Goal: Transaction & Acquisition: Purchase product/service

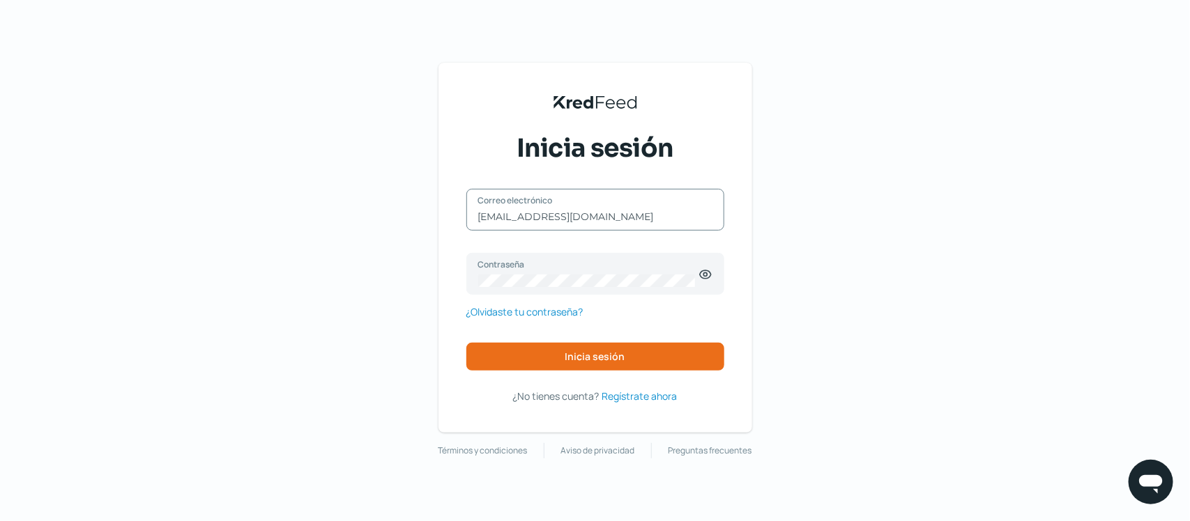
drag, startPoint x: 639, startPoint y: 218, endPoint x: 399, endPoint y: 218, distance: 240.4
click at [399, 218] on div "KredFeed's Black Logo Inicia sesión claudioperez@tecnicaindustrial.mx Correo el…" at bounding box center [595, 260] width 1190 height 521
drag, startPoint x: 660, startPoint y: 213, endPoint x: 367, endPoint y: 202, distance: 292.9
click at [367, 202] on div "KredFeed's Black Logo Inicia sesión claudioperez@tecnicaindustrial.mx Correo el…" at bounding box center [595, 260] width 1190 height 521
type input "contabilidad@tecnicaindustrial.mx"
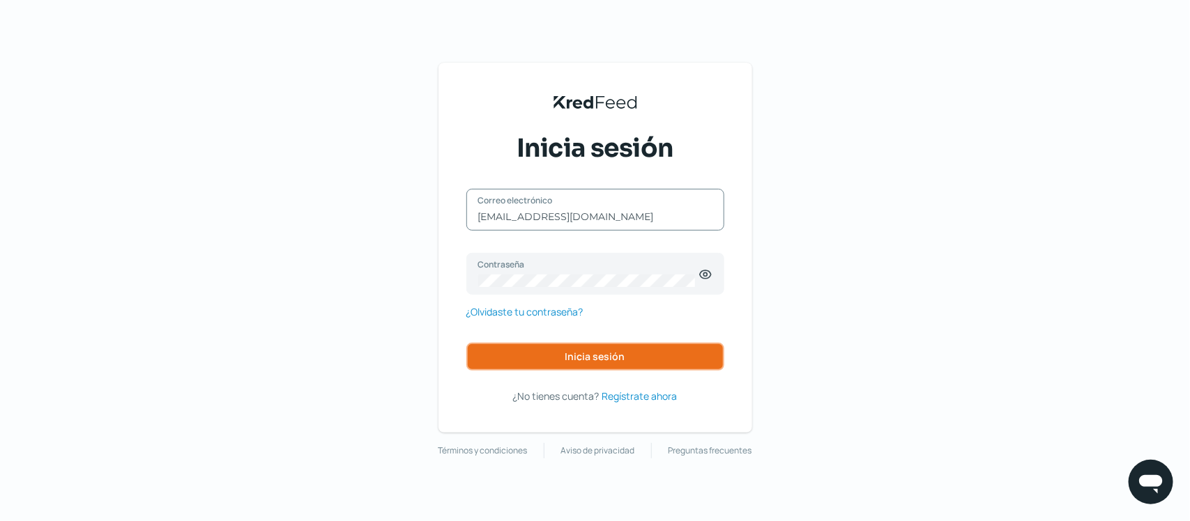
click at [590, 362] on span "Inicia sesión" at bounding box center [595, 357] width 60 height 10
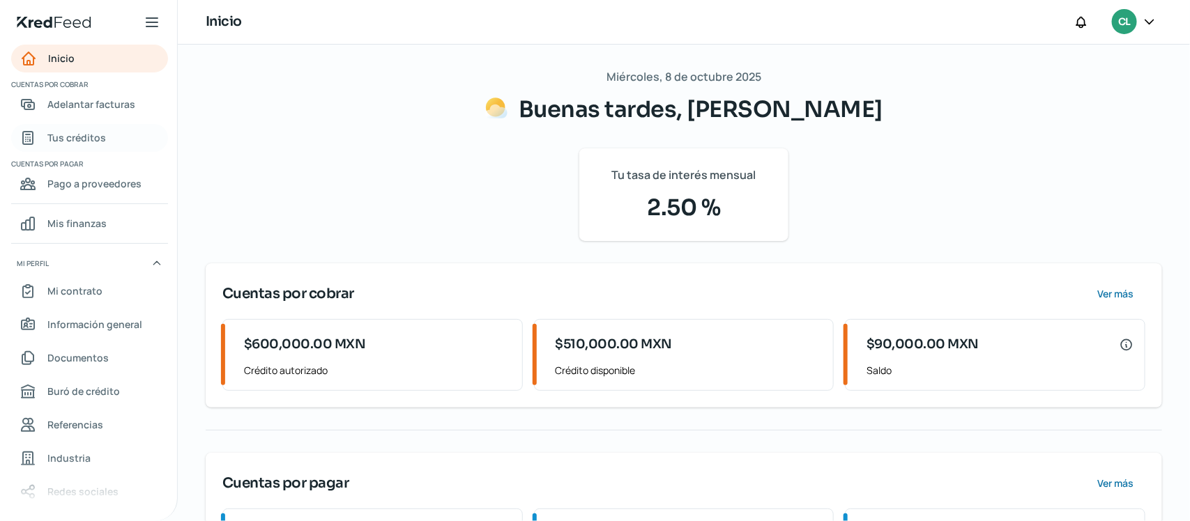
click at [115, 141] on link "Tus créditos" at bounding box center [89, 138] width 157 height 28
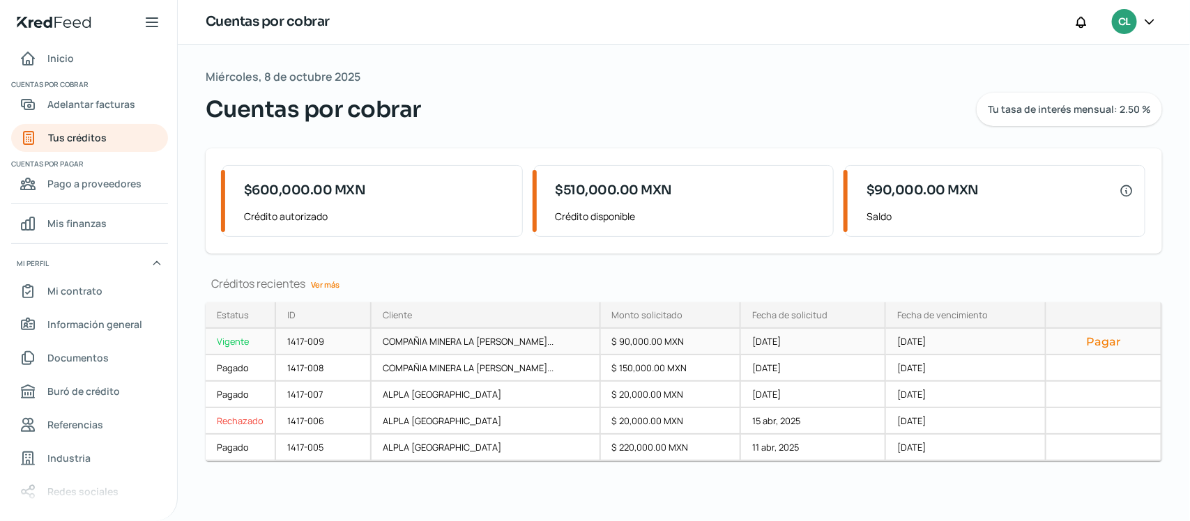
click at [1109, 339] on button "Pagar" at bounding box center [1103, 342] width 92 height 14
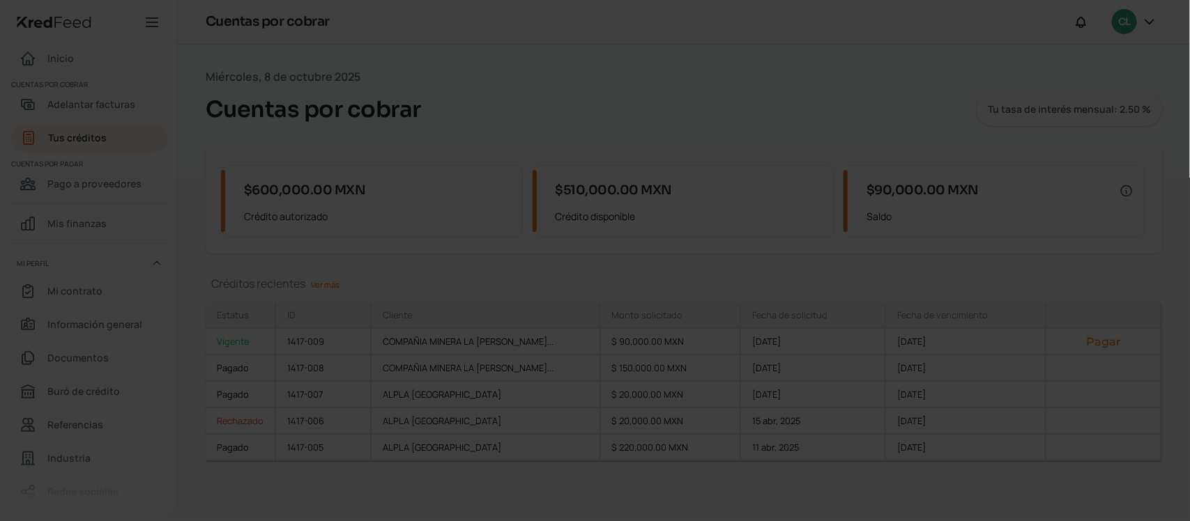
click at [1110, 338] on div at bounding box center [595, 260] width 1190 height 521
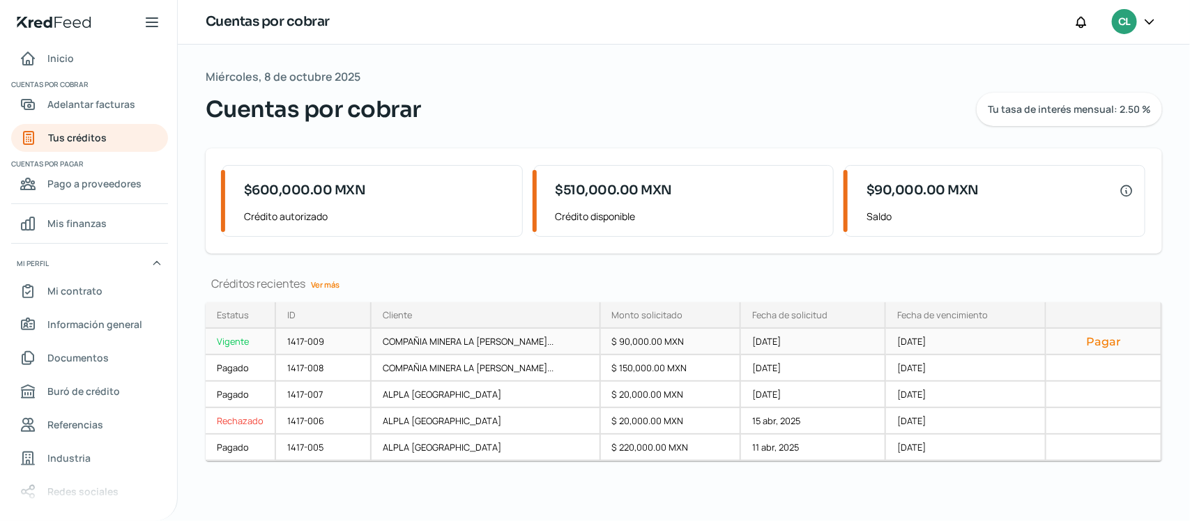
click at [1100, 346] on button "Pagar" at bounding box center [1103, 342] width 92 height 14
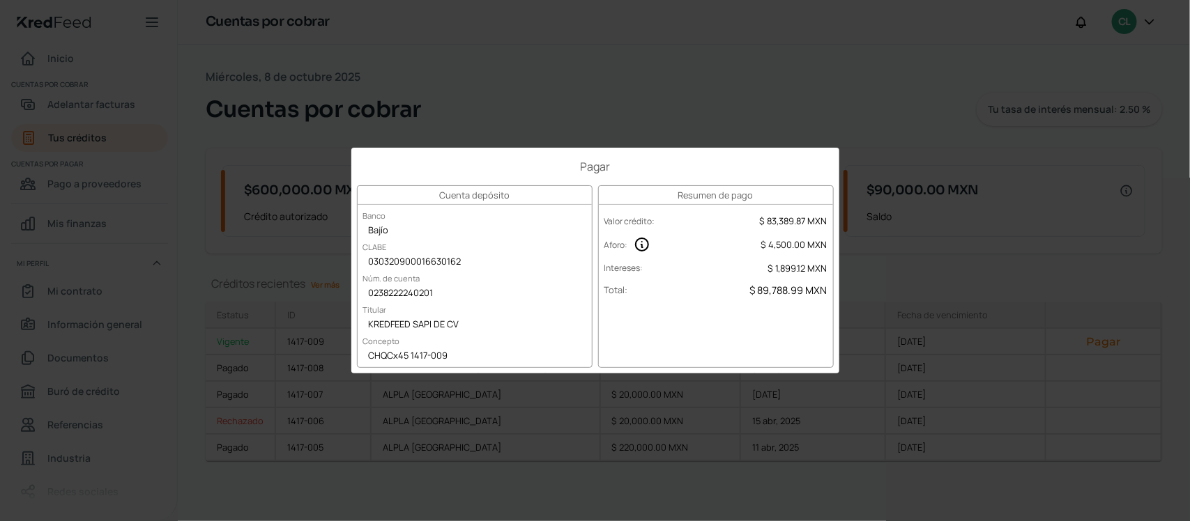
click at [756, 106] on div "Pagar Cuenta depósito Banco Bajío CLABE 030320900016630162 Núm. de cuenta 02382…" at bounding box center [595, 260] width 1190 height 521
